Goal: Find contact information: Find contact information

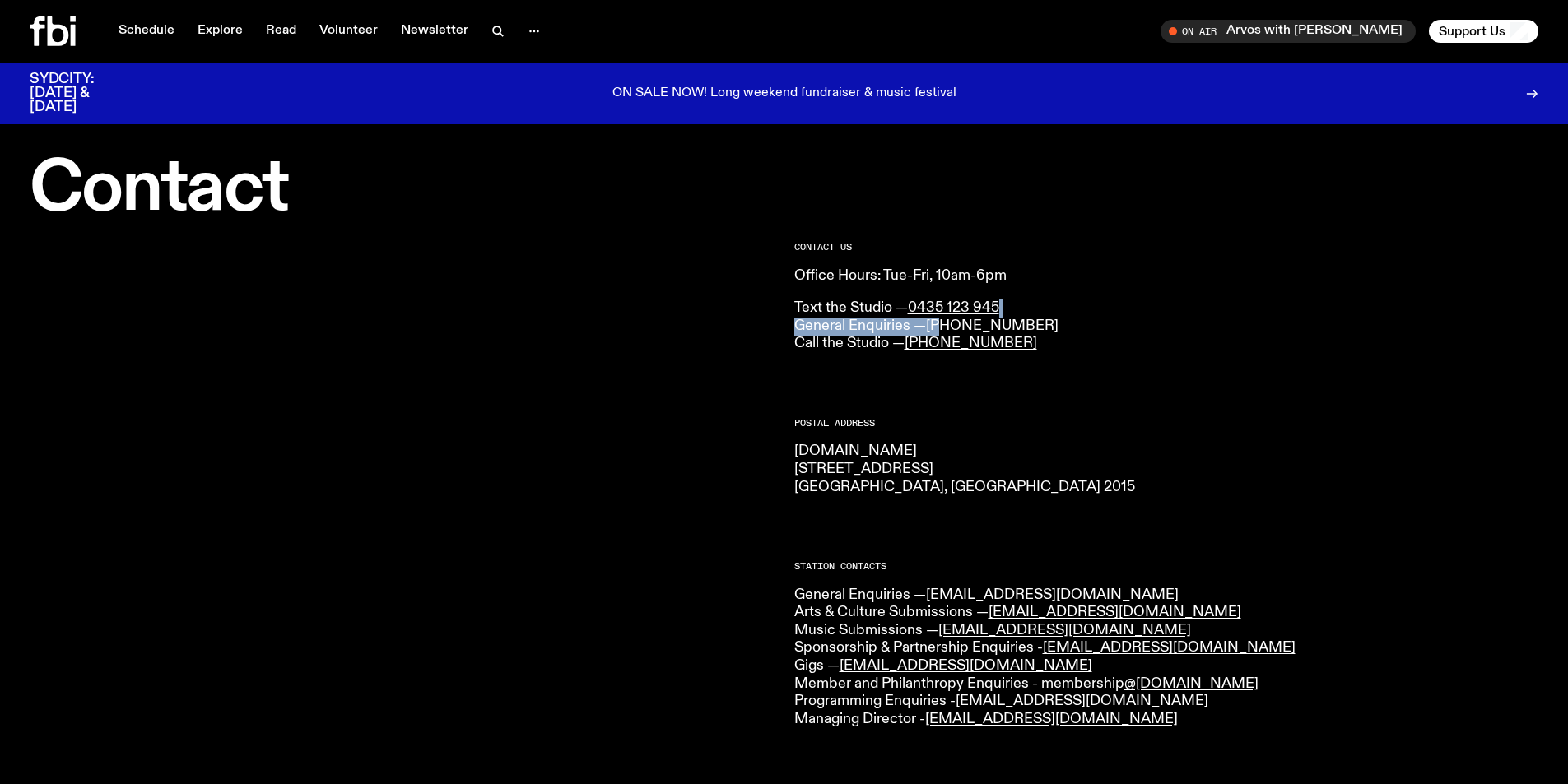
drag, startPoint x: 1040, startPoint y: 312, endPoint x: 1027, endPoint y: 324, distance: 17.7
click at [946, 319] on p "Text the Studio — 0435 123 945 General Enquiries — [PHONE_NUMBER] Call the Stud…" at bounding box center [1166, 327] width 745 height 54
click at [1036, 322] on p "Text the Studio — 0435 123 945 General Enquiries — (02) 9030 6940 Call the Stud…" at bounding box center [1166, 327] width 745 height 54
drag, startPoint x: 1043, startPoint y: 324, endPoint x: 929, endPoint y: 325, distance: 114.0
click at [929, 325] on p "Text the Studio — 0435 123 945 General Enquiries — (02) 9030 6940 Call the Stud…" at bounding box center [1166, 327] width 745 height 54
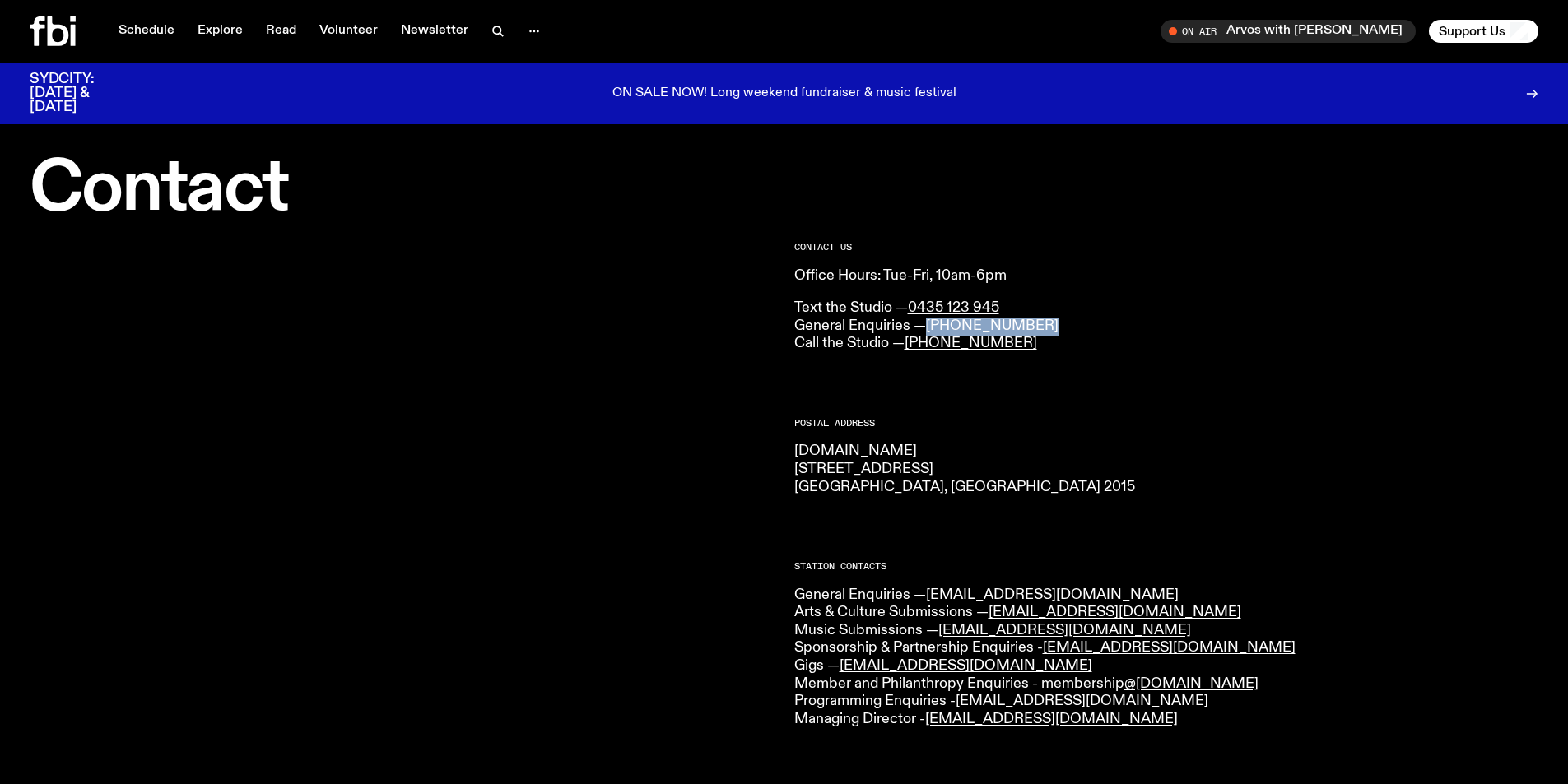
copy link "(02) 9030 6940"
click at [689, 87] on p "ON SALE NOW! Long weekend fundraiser & music festival" at bounding box center [784, 94] width 344 height 15
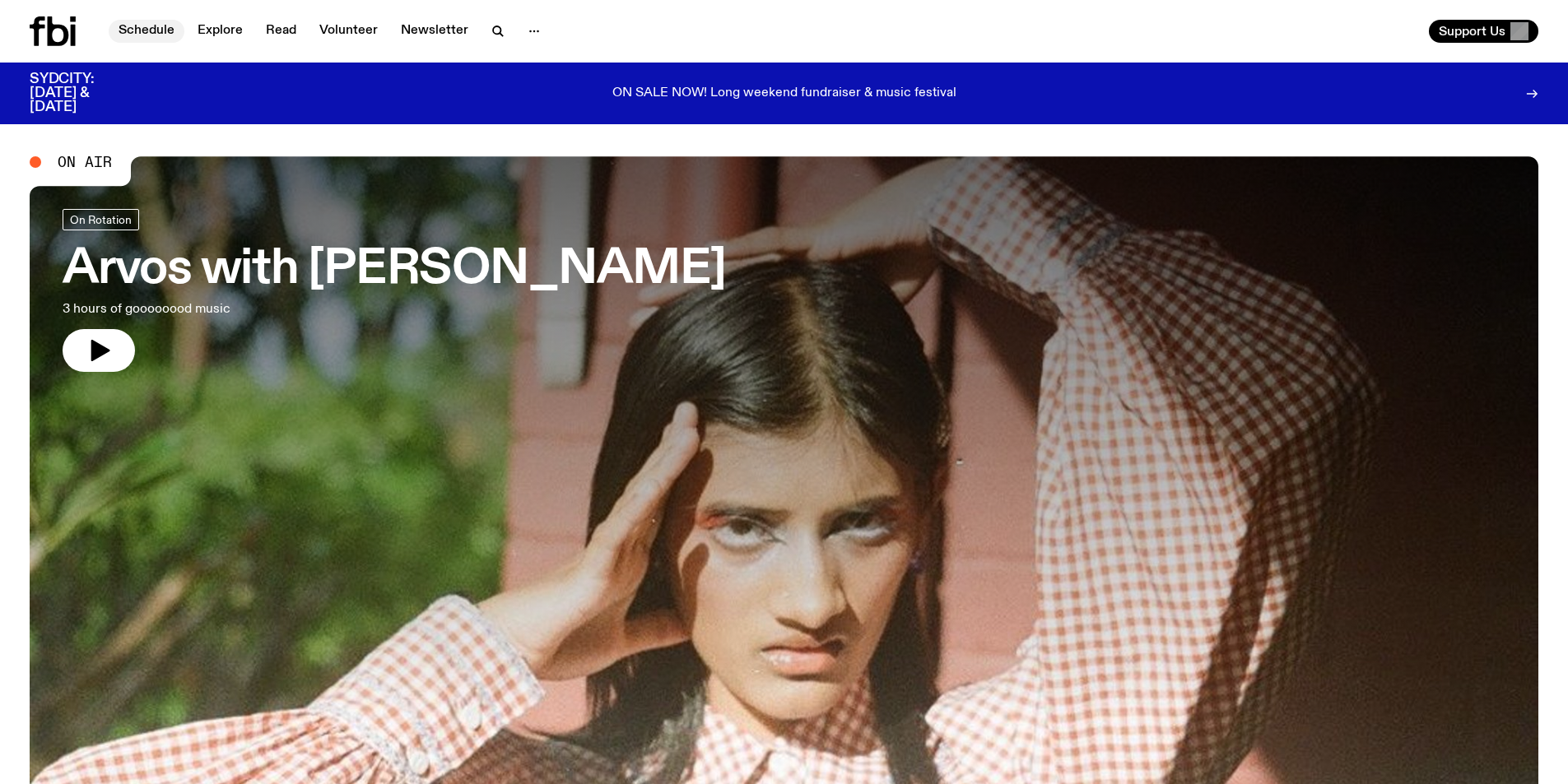
click at [158, 30] on link "Schedule" at bounding box center [146, 31] width 76 height 23
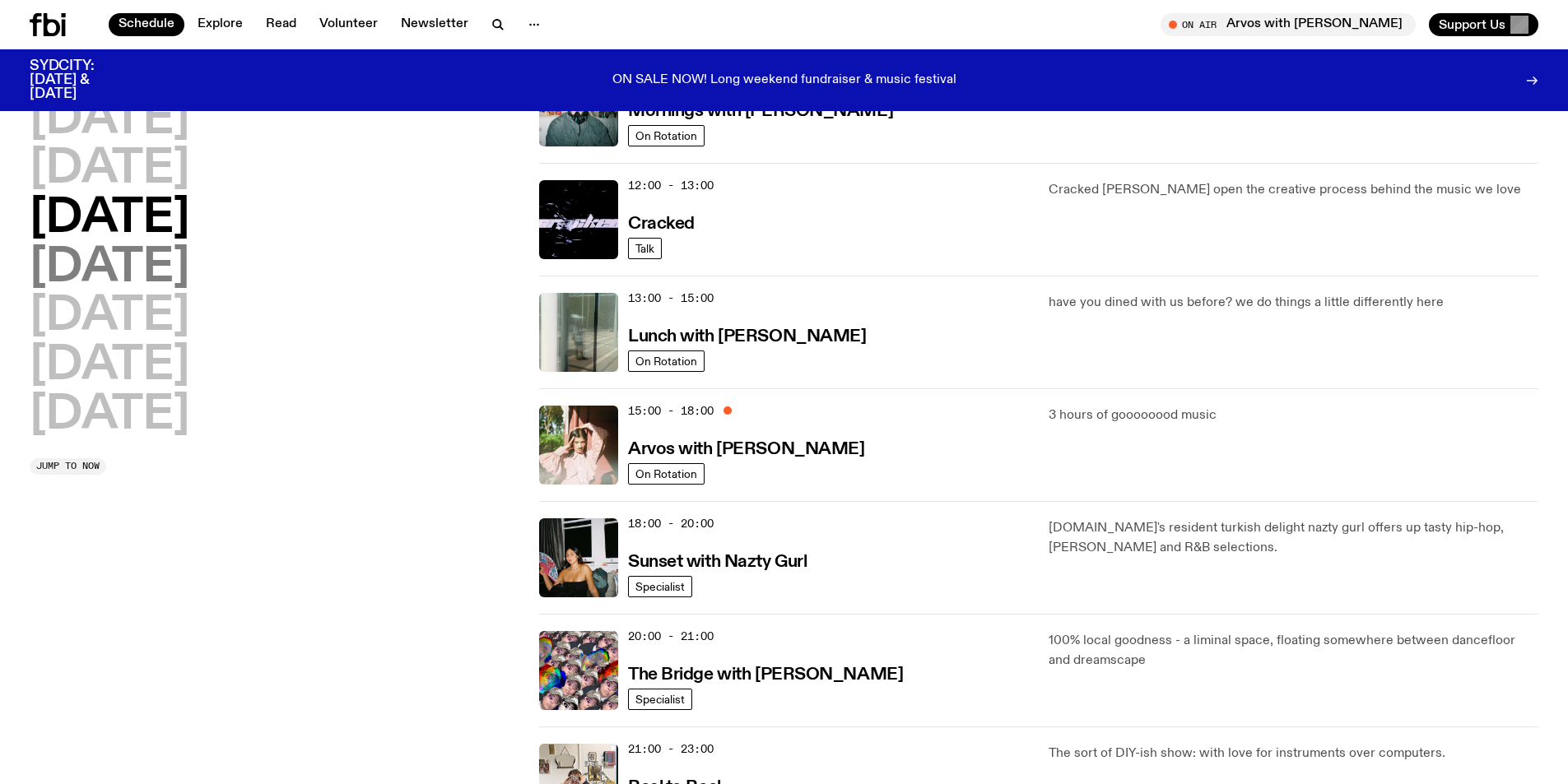
scroll to position [154, 0]
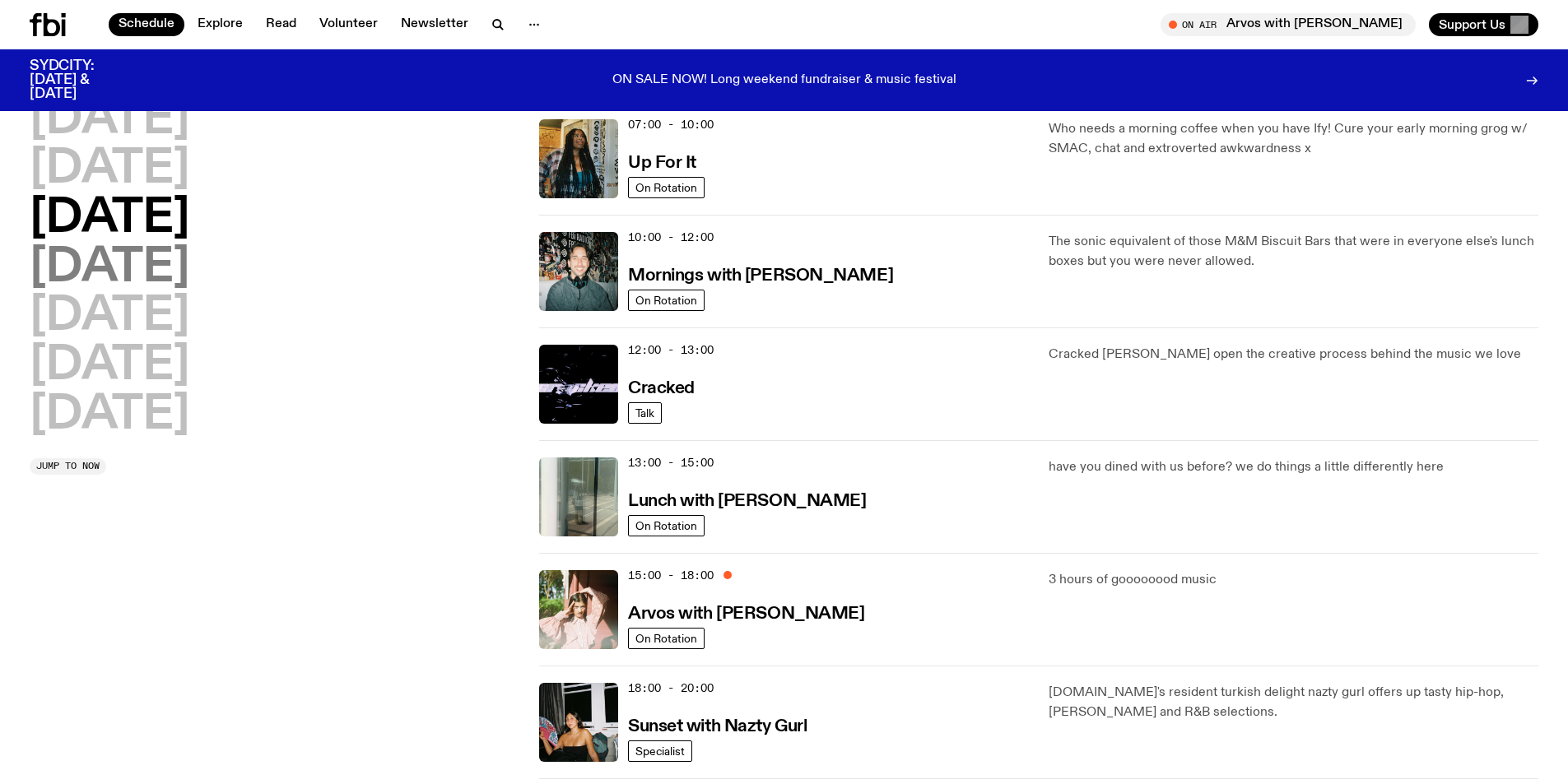
click at [142, 269] on h2 "Thursday" at bounding box center [109, 268] width 159 height 46
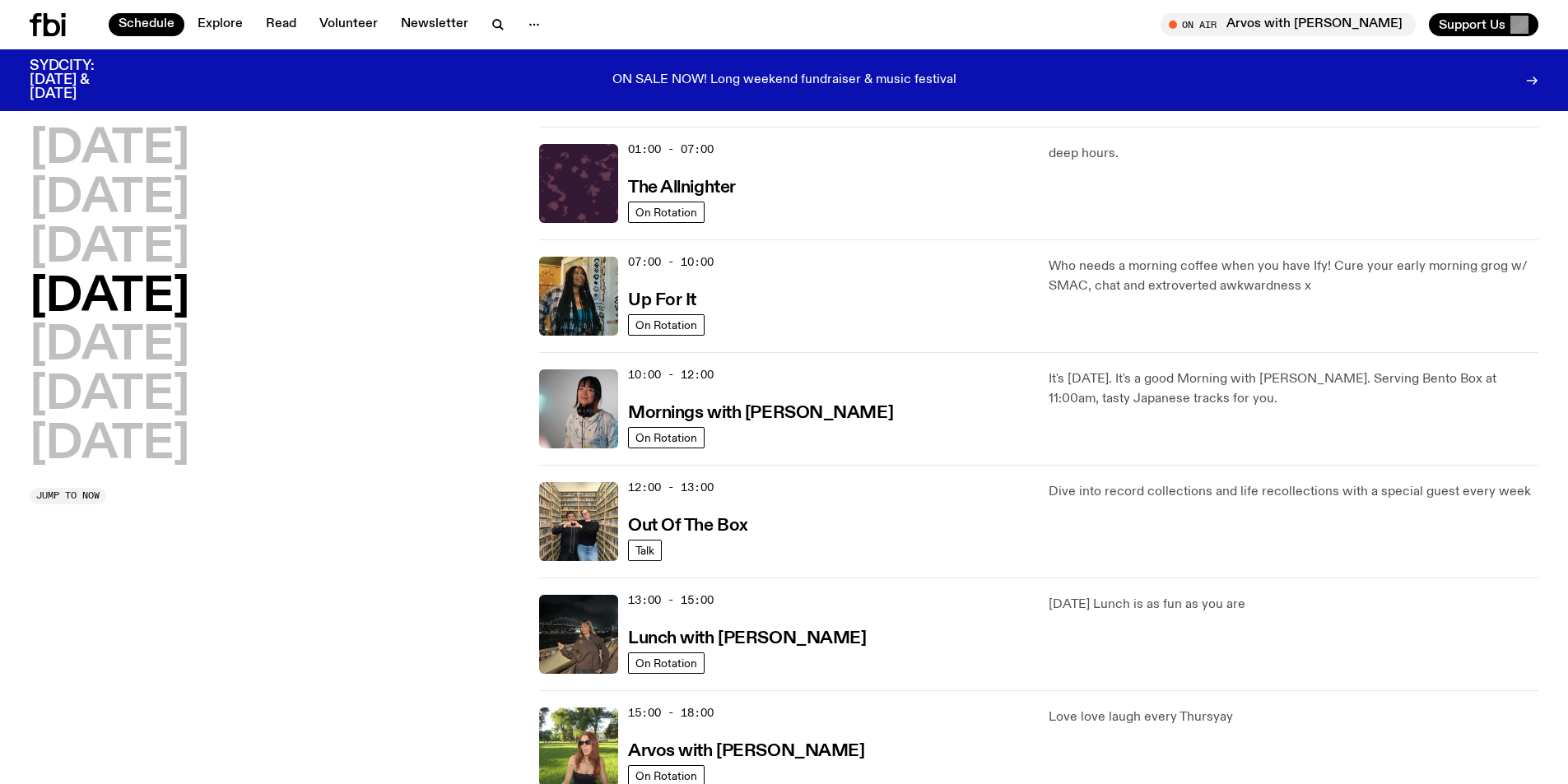
scroll to position [0, 0]
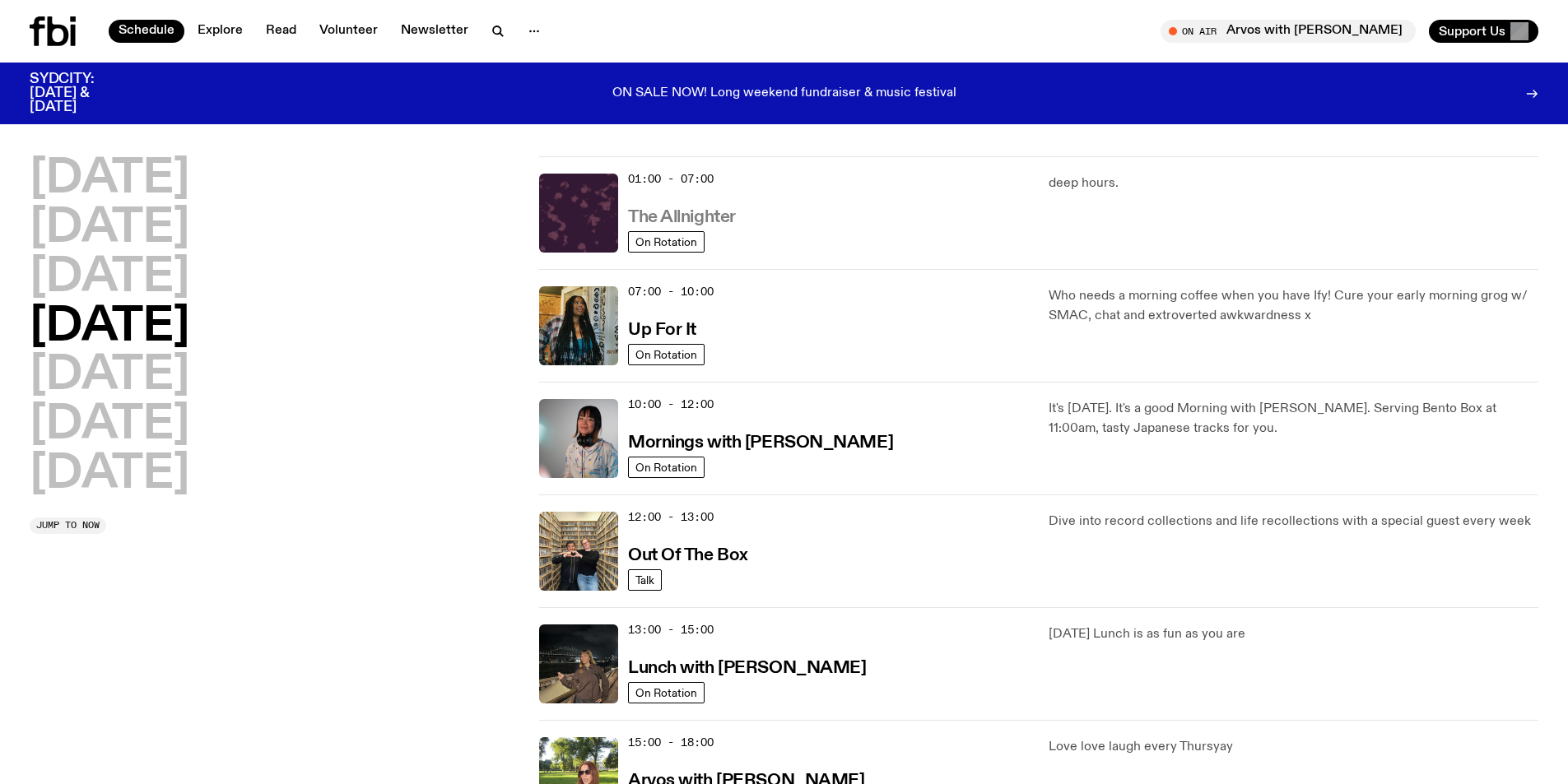
click at [691, 216] on h3 "The Allnighter" at bounding box center [682, 217] width 107 height 17
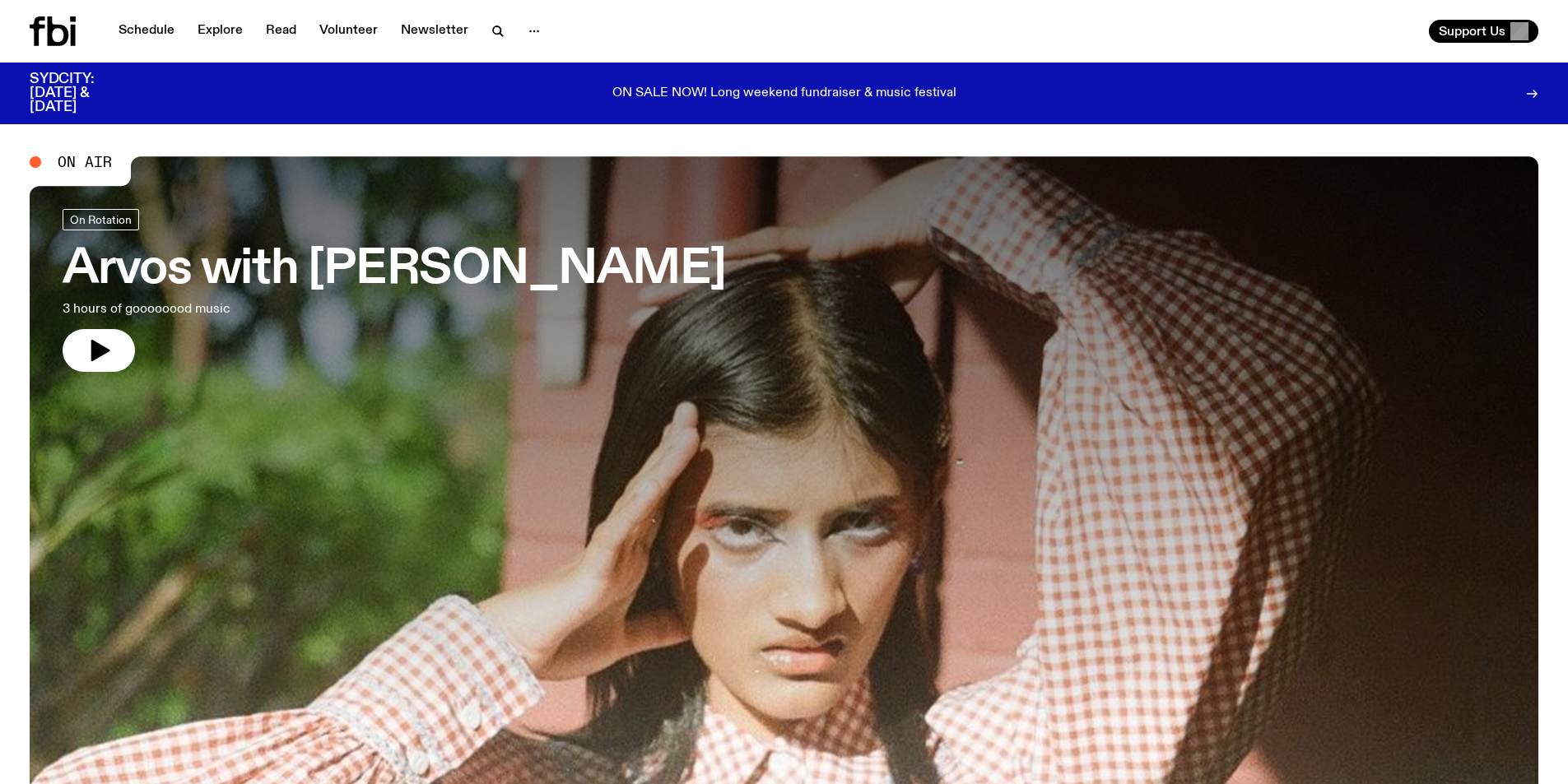
click at [994, 29] on div "Support Us" at bounding box center [1165, 31] width 748 height 23
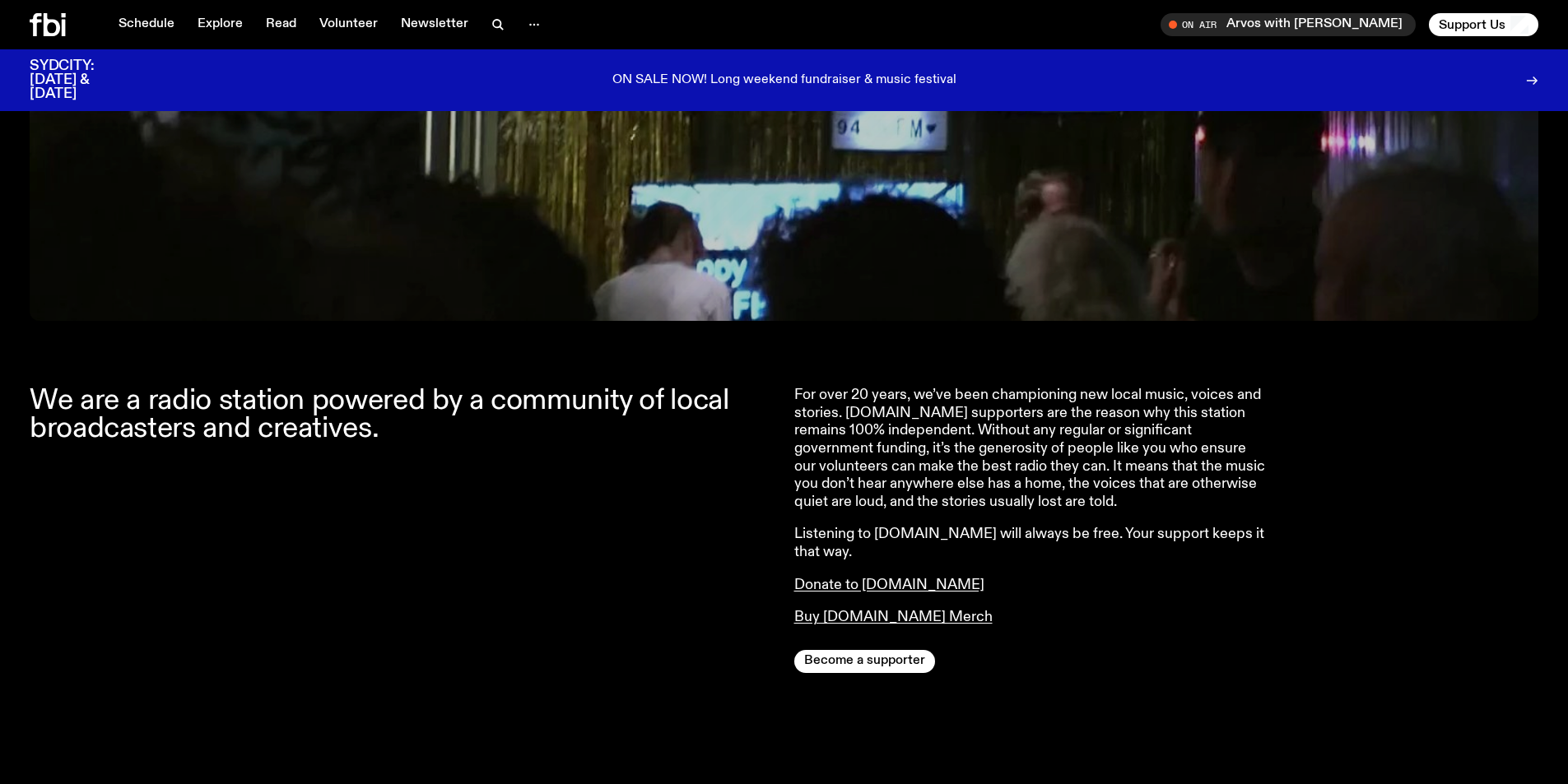
scroll to position [567, 0]
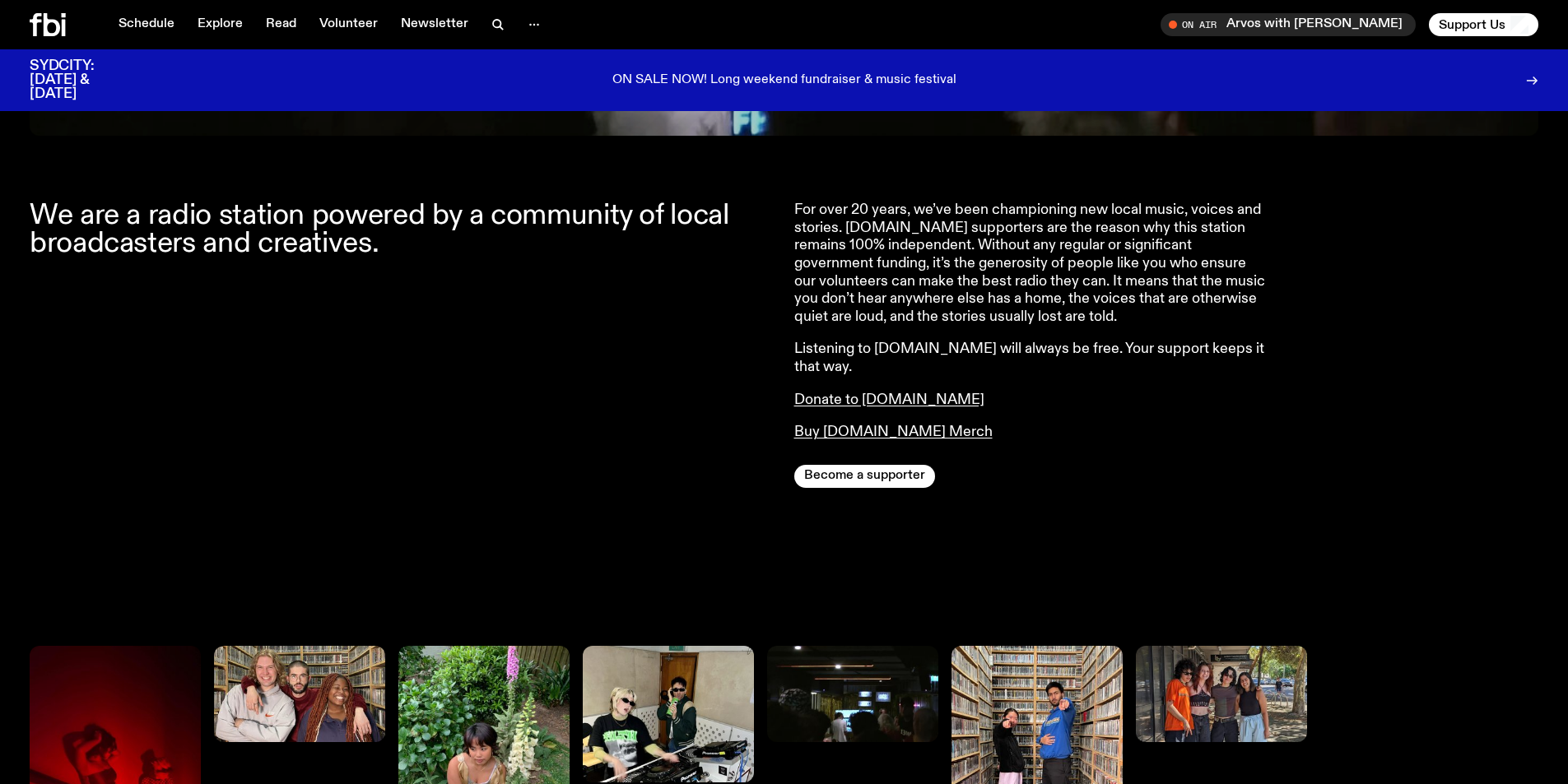
click at [1039, 424] on p "Buy [DOMAIN_NAME] Merch" at bounding box center [1031, 433] width 474 height 18
click at [1046, 430] on div "For over 20 years, we’ve been championing new local music, voices and stories. …" at bounding box center [1166, 345] width 745 height 286
click at [1014, 401] on div "For over 20 years, we’ve been championing new local music, voices and stories. …" at bounding box center [1031, 321] width 474 height 241
click at [1021, 424] on p "Buy [DOMAIN_NAME] Merch" at bounding box center [1031, 433] width 474 height 18
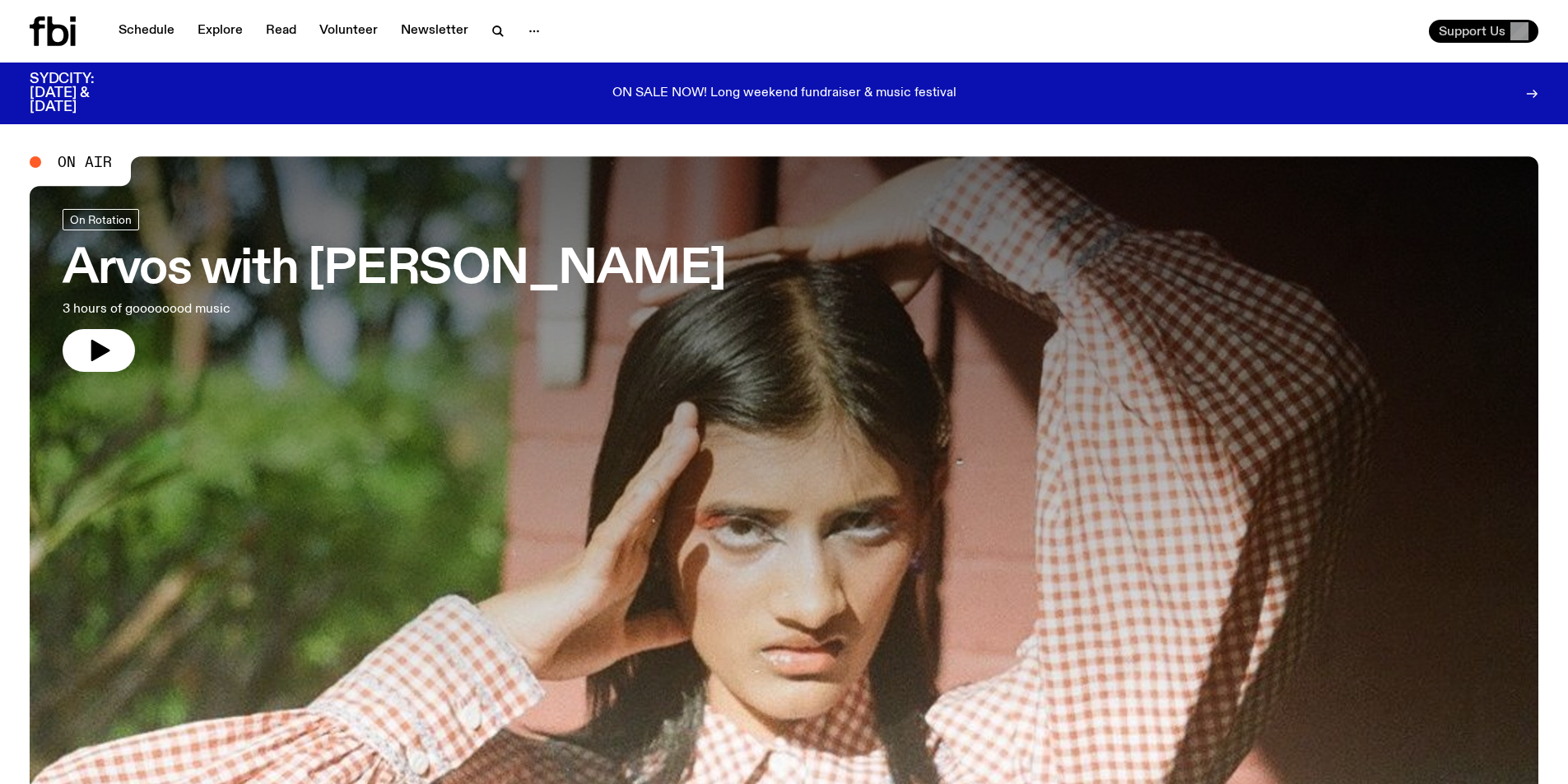
click at [1471, 31] on span "Support Us" at bounding box center [1472, 31] width 66 height 15
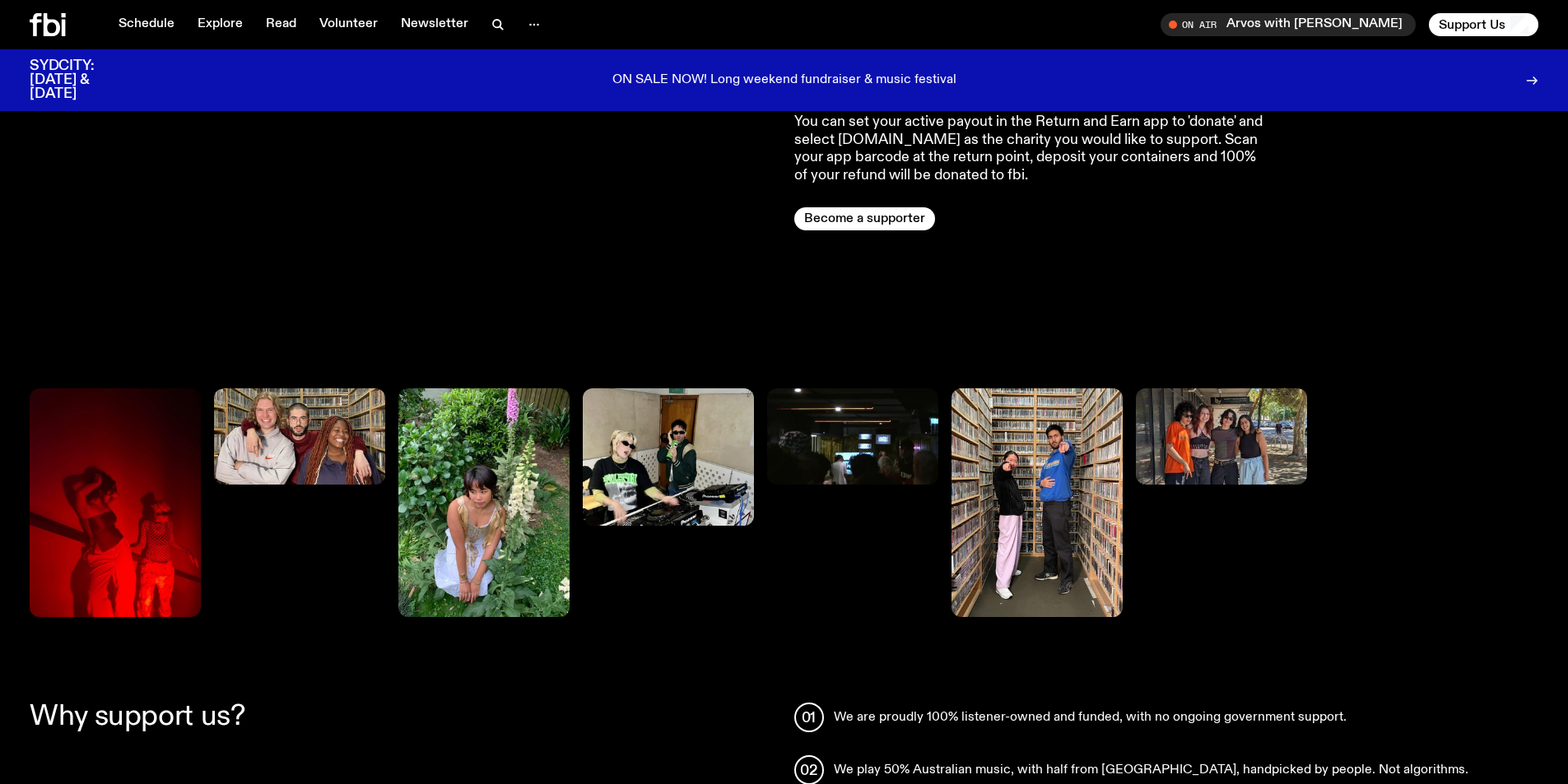
scroll to position [646, 0]
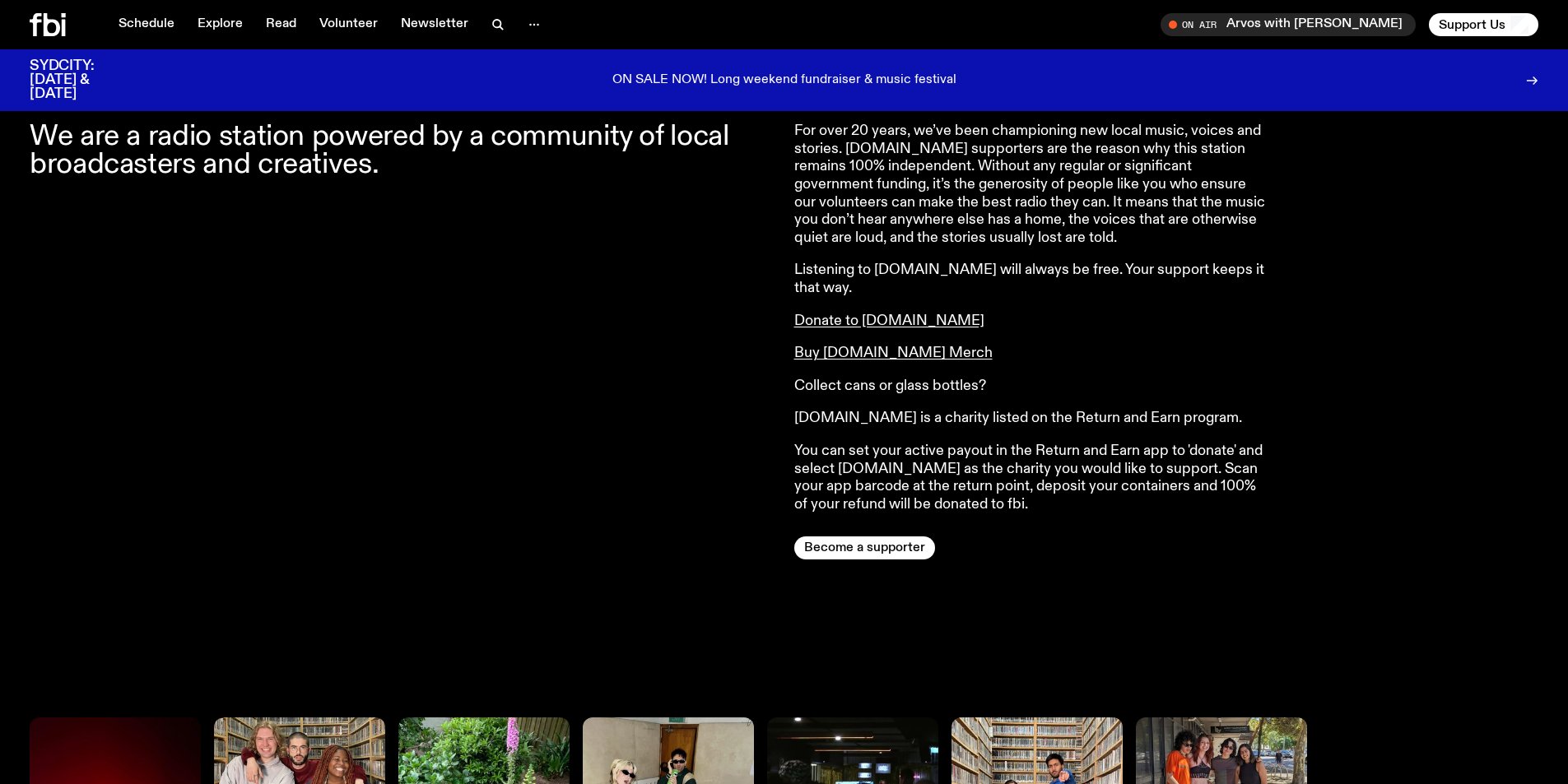
click at [1012, 410] on p "[DOMAIN_NAME] is a charity listed on the Return and Earn program." at bounding box center [1031, 419] width 474 height 18
